Goal: Task Accomplishment & Management: Manage account settings

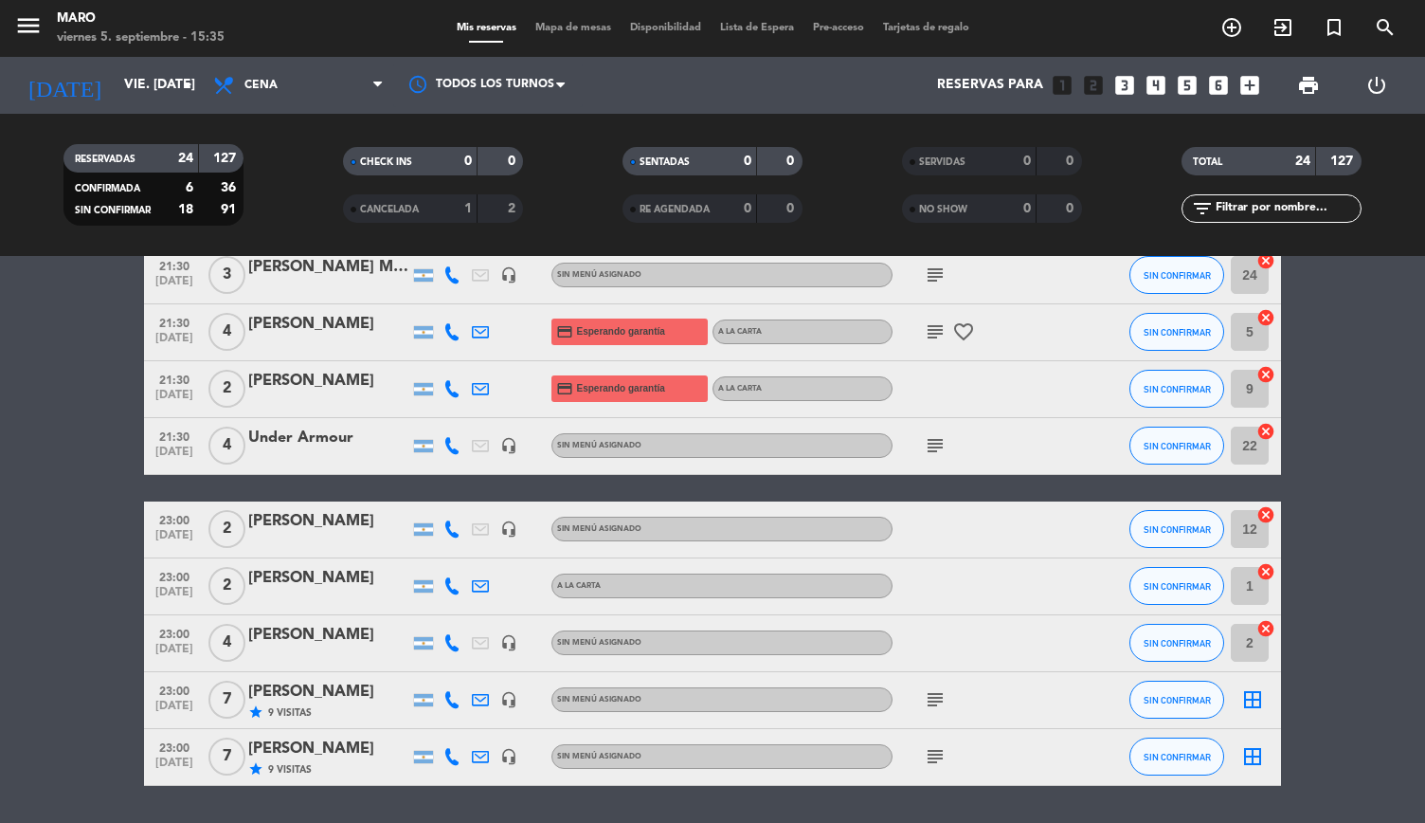
scroll to position [1159, 0]
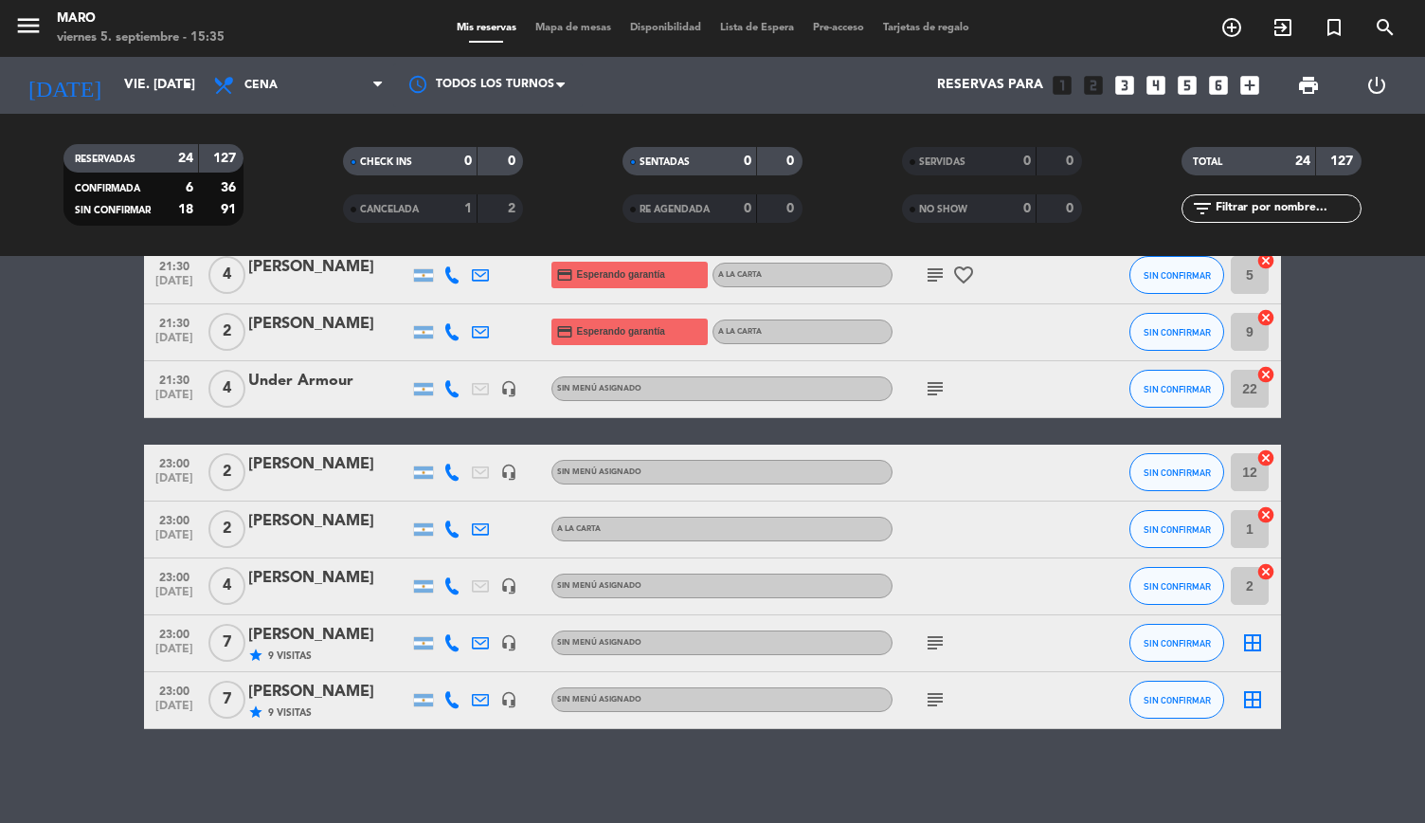
click at [402, 698] on div "[PERSON_NAME]" at bounding box center [328, 692] width 161 height 25
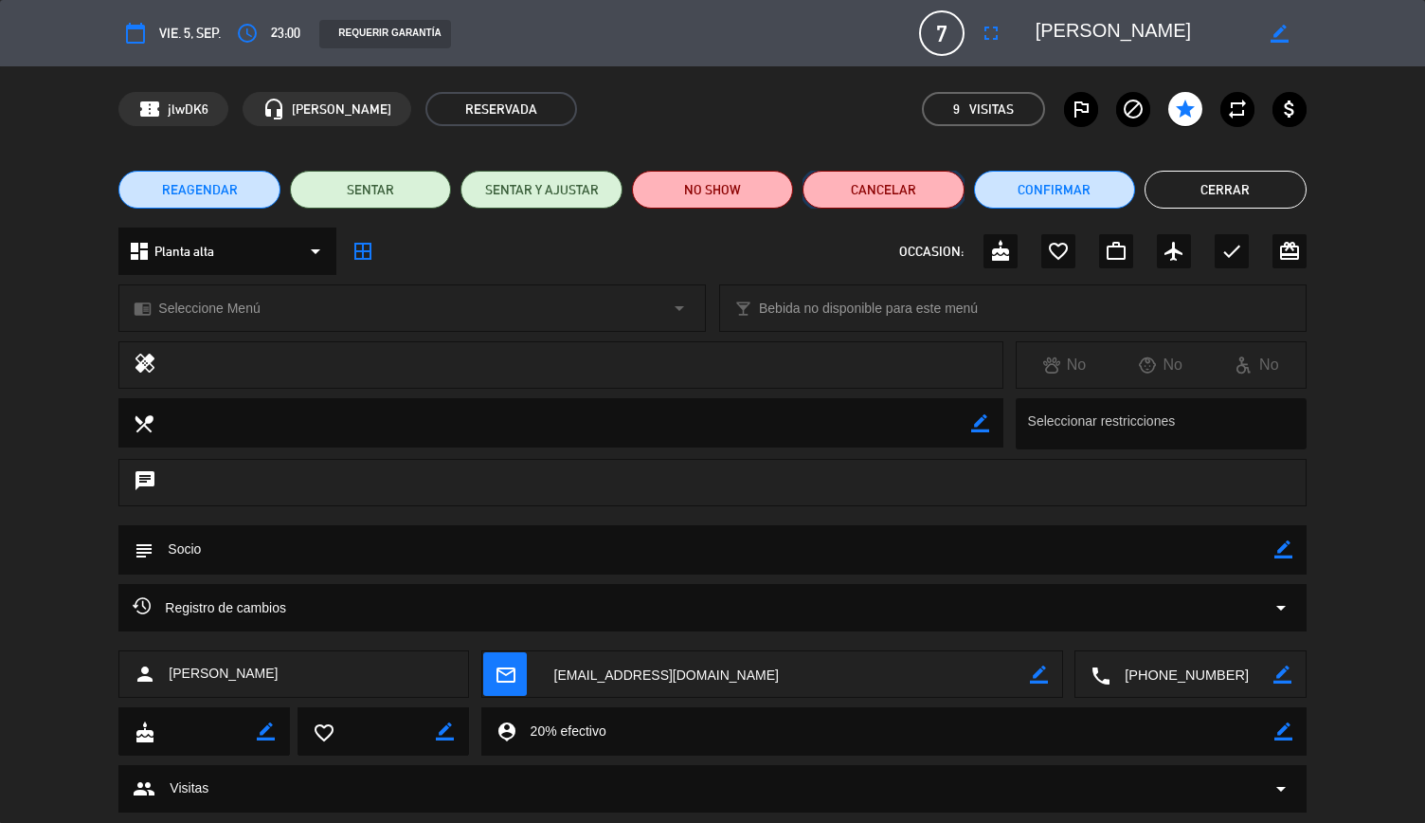
click at [857, 204] on button "Cancelar" at bounding box center [883, 190] width 161 height 38
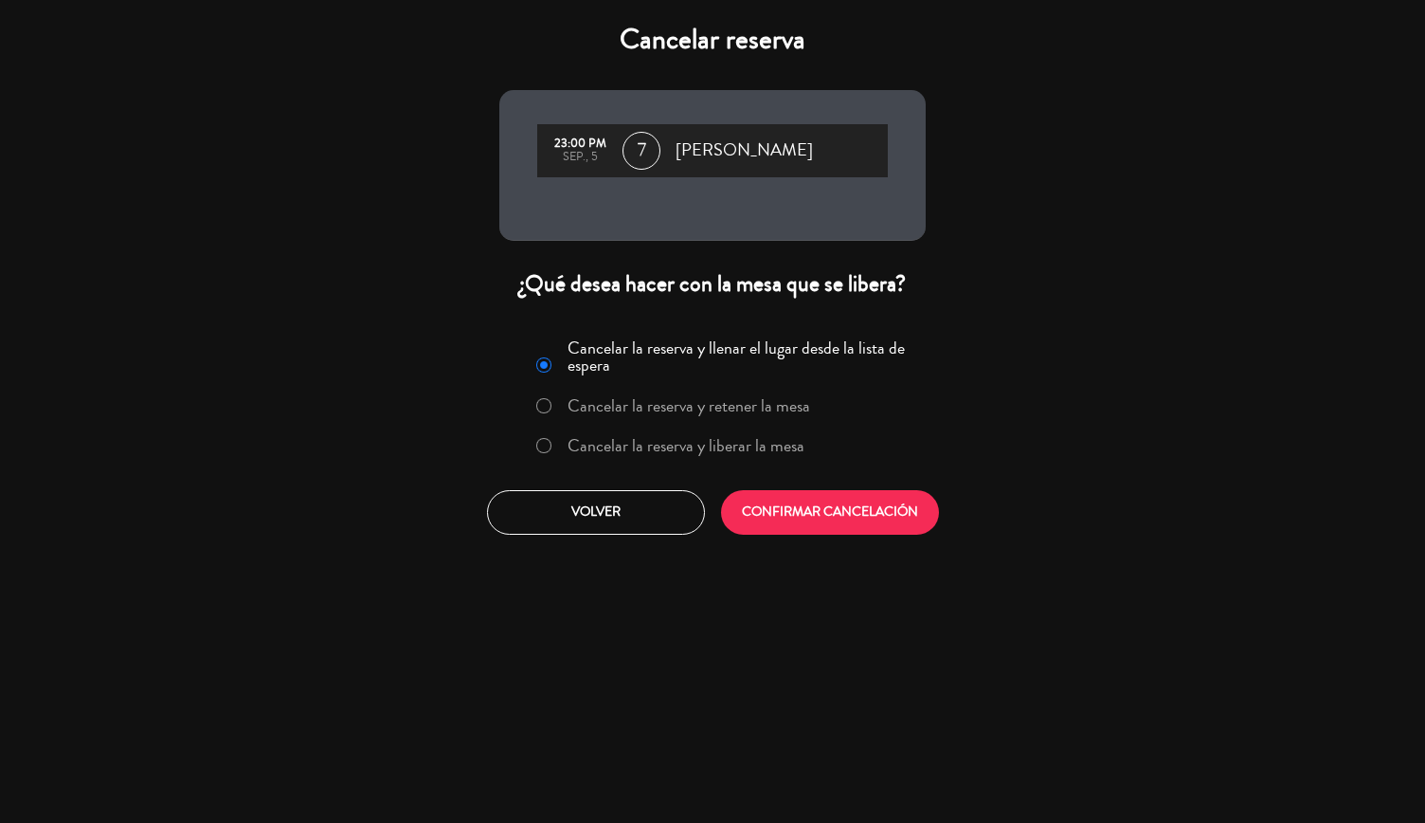
click at [547, 444] on input "Cancelar la reserva y liberar la mesa" at bounding box center [542, 444] width 12 height 12
radio input "true"
click at [838, 508] on button "CONFIRMAR CANCELACIÓN" at bounding box center [830, 512] width 218 height 45
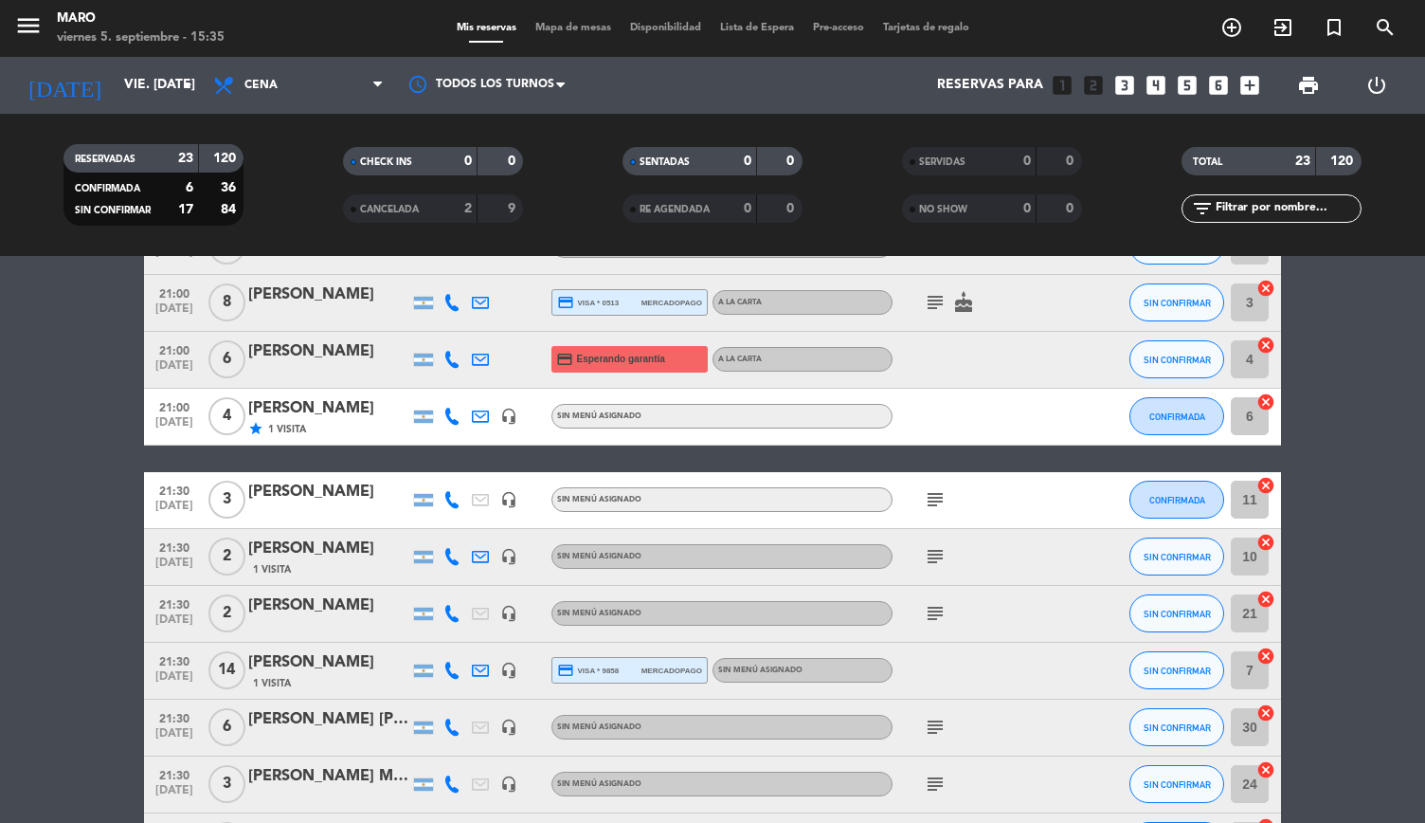
scroll to position [1102, 0]
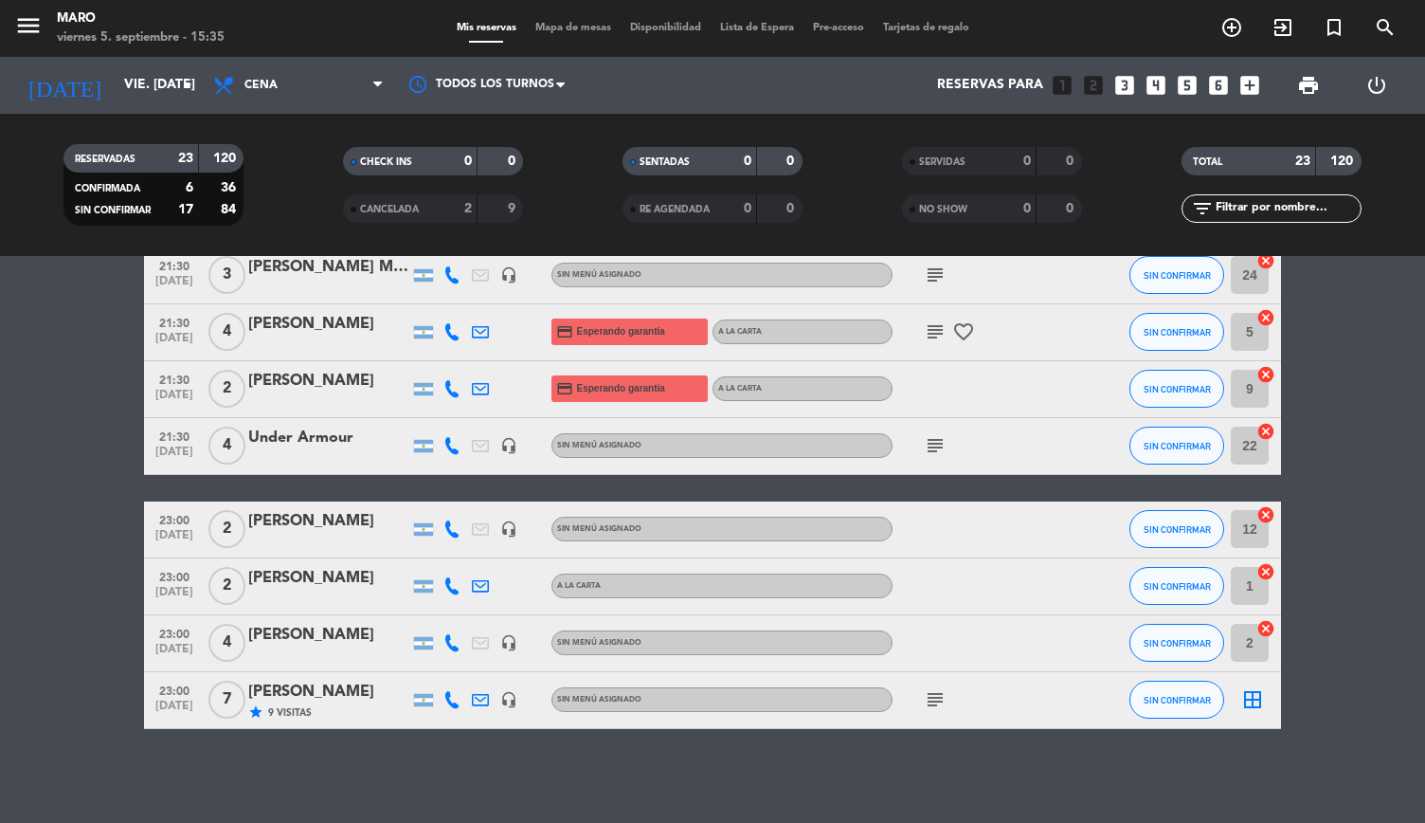
click at [362, 707] on div "star 9 Visitas" at bounding box center [328, 712] width 161 height 16
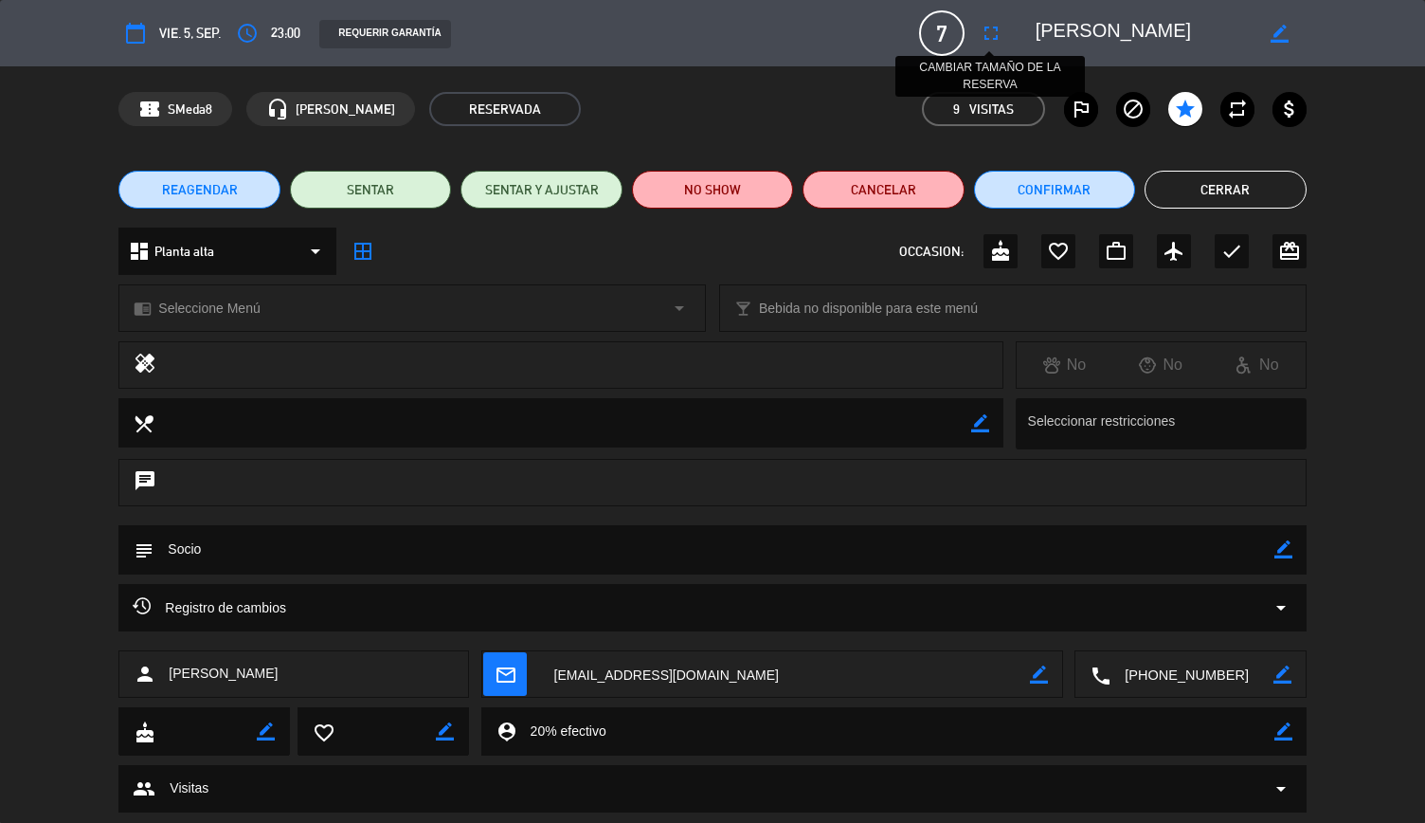
click at [991, 36] on icon "fullscreen" at bounding box center [991, 33] width 23 height 23
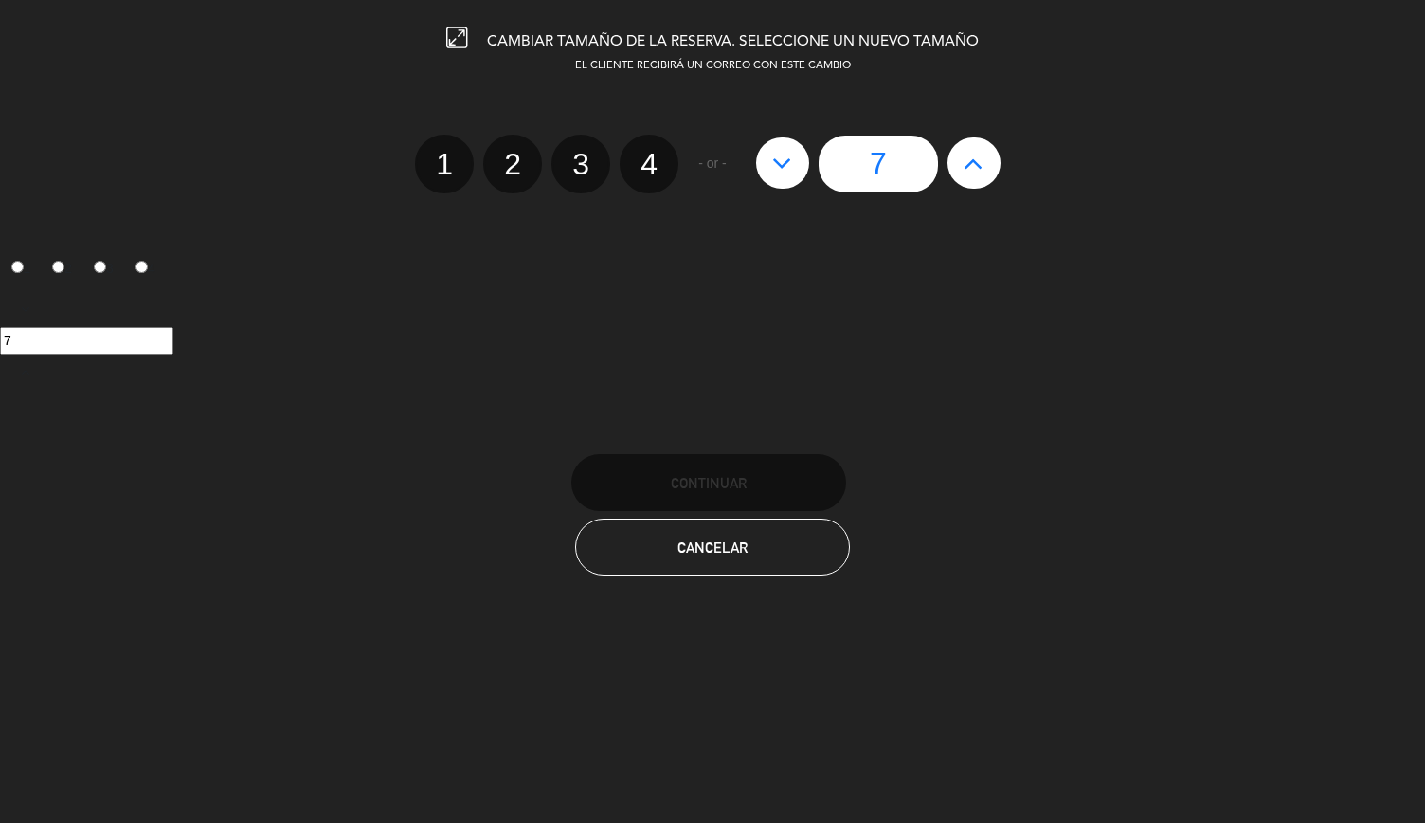
click at [972, 163] on icon at bounding box center [974, 163] width 20 height 30
type input "8"
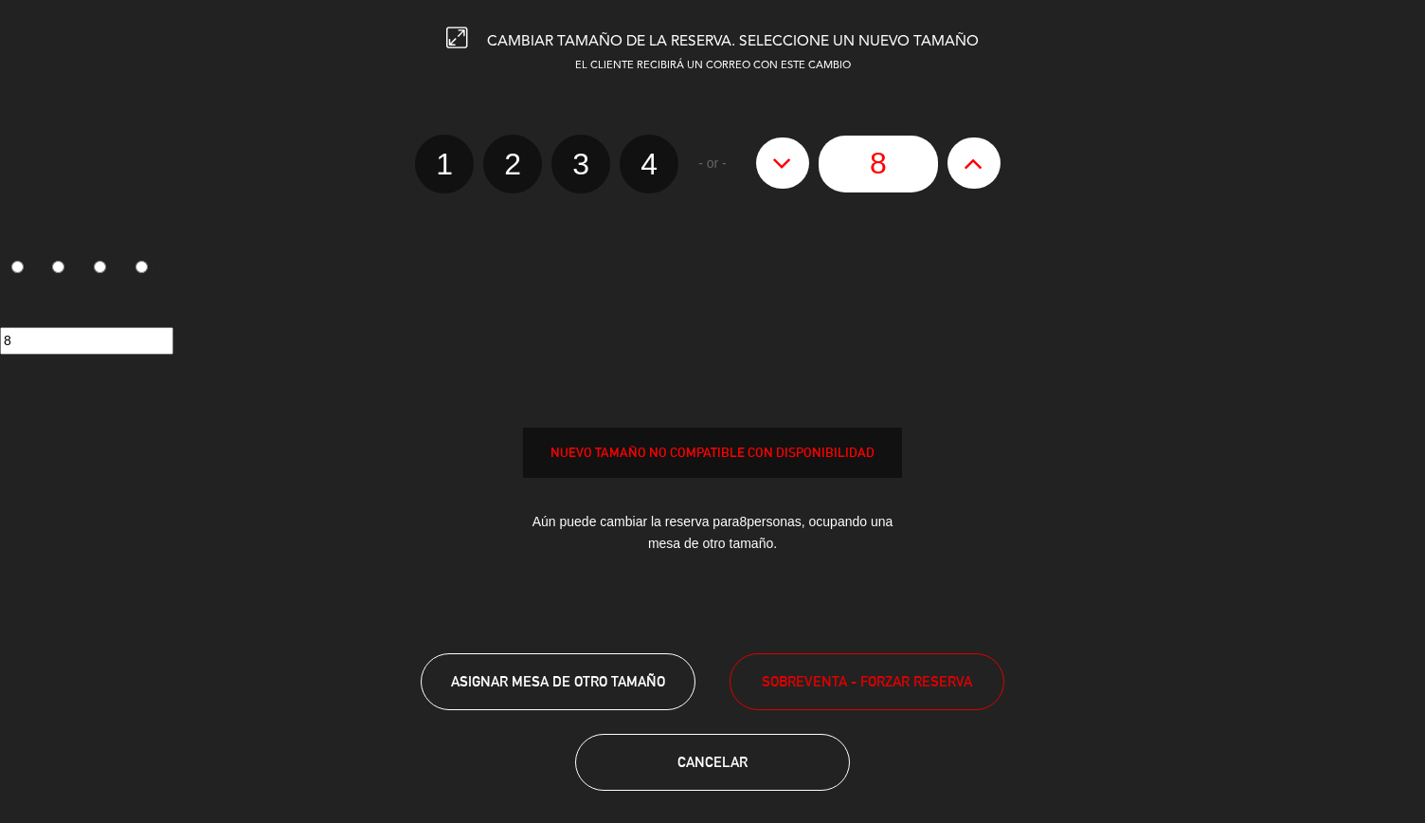
click at [972, 163] on icon at bounding box center [974, 163] width 20 height 30
type input "9"
click at [972, 163] on icon at bounding box center [974, 163] width 20 height 30
type input "10"
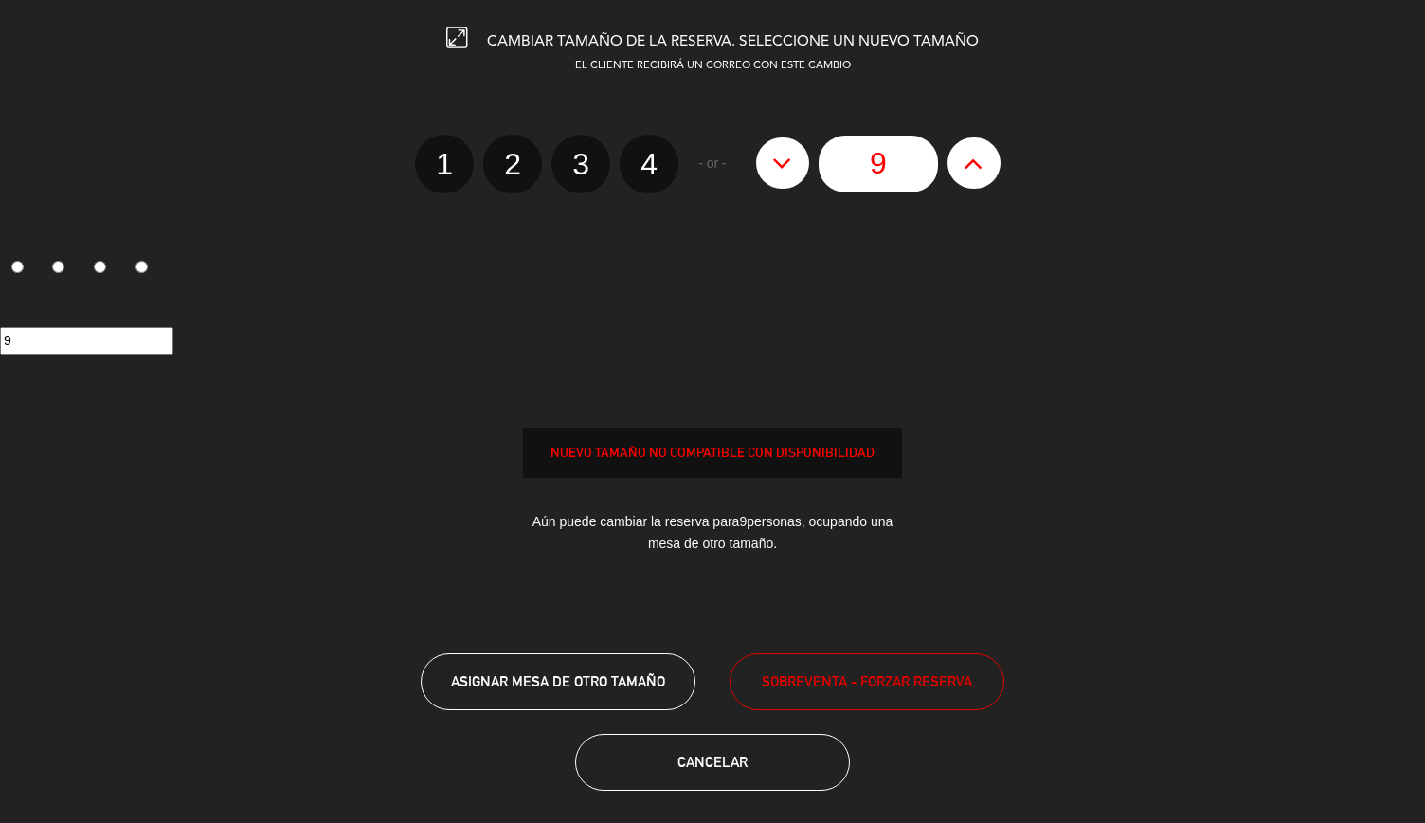
type input "10"
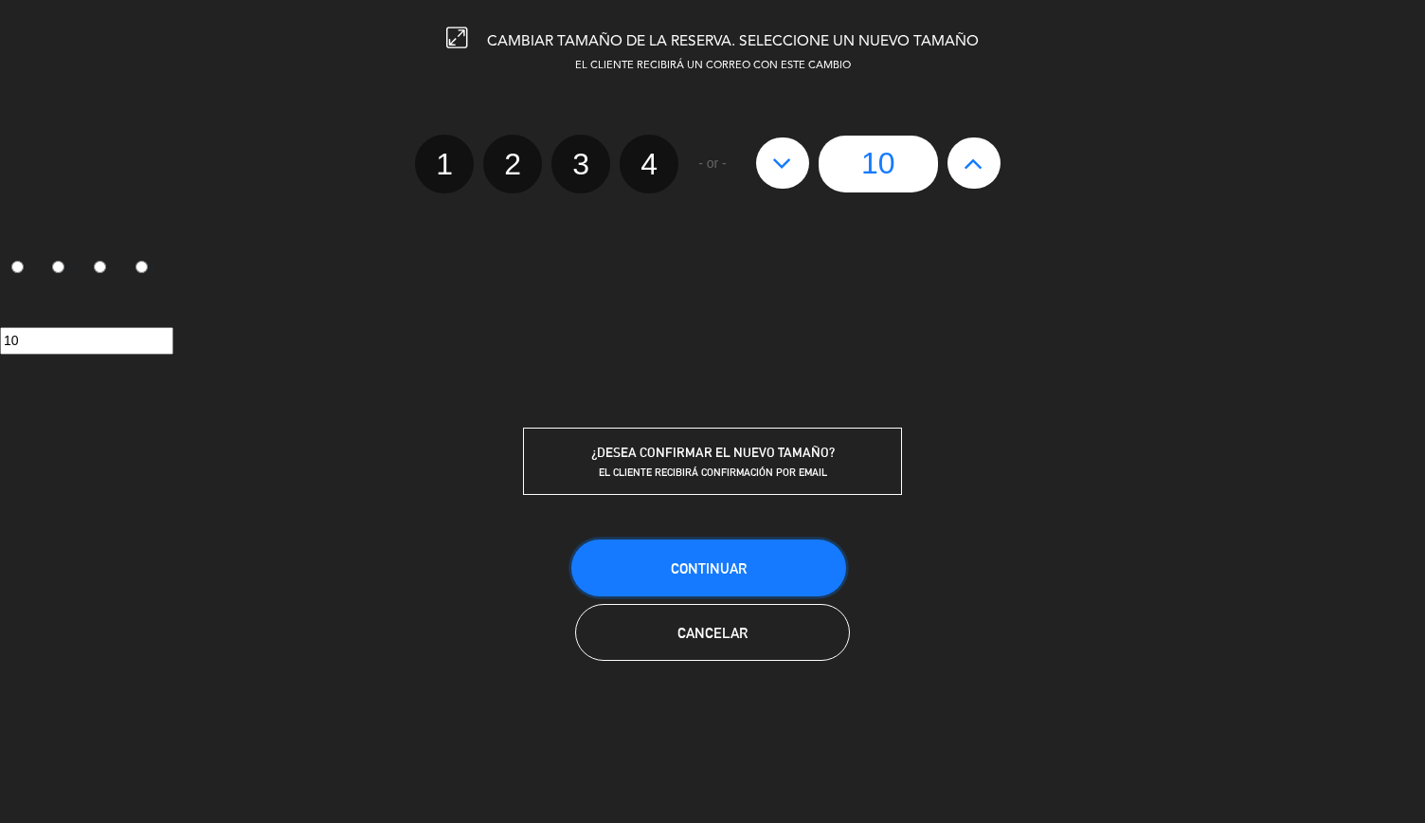
click at [770, 549] on button "Continuar" at bounding box center [708, 567] width 275 height 57
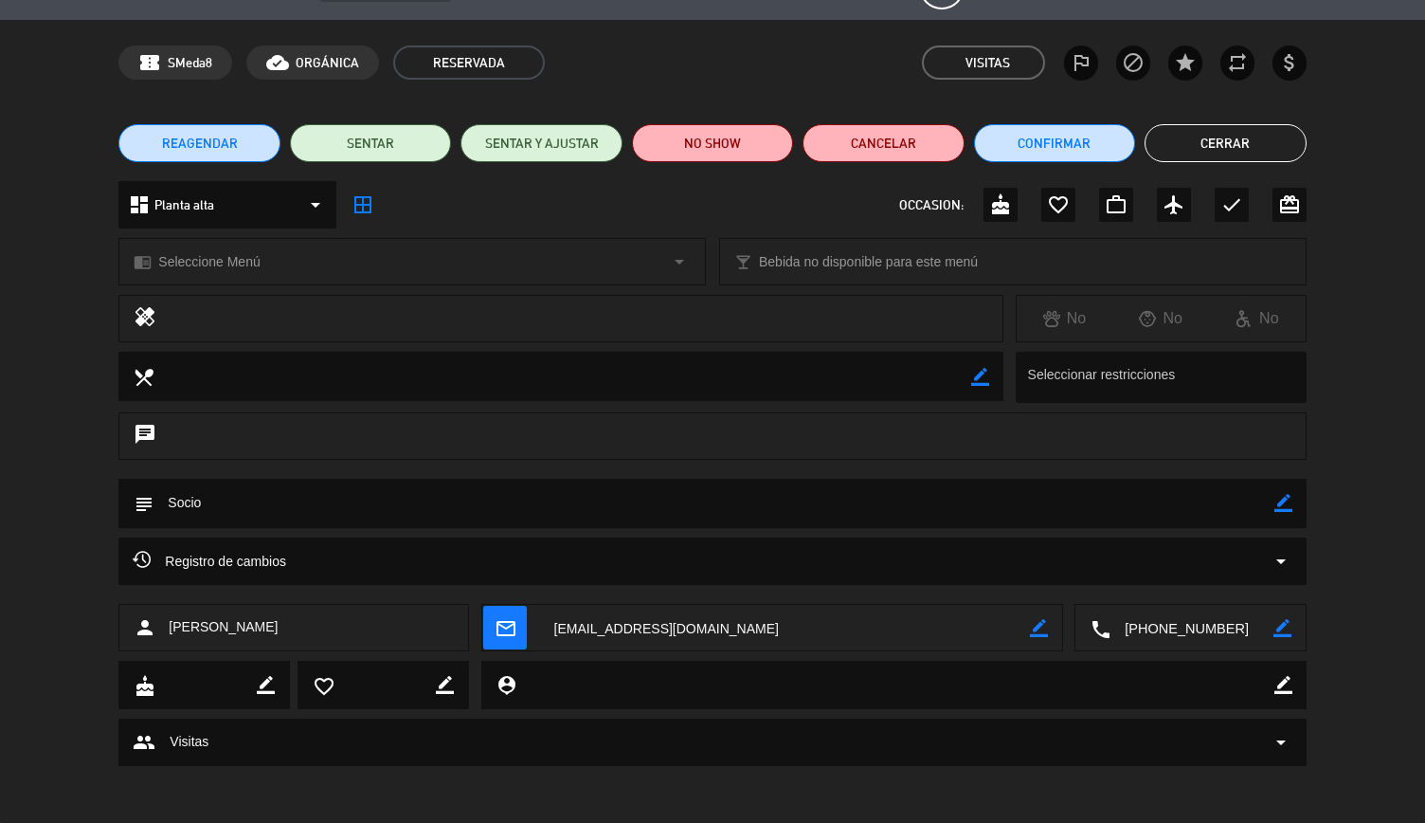
scroll to position [0, 0]
